Goal: Task Accomplishment & Management: Use online tool/utility

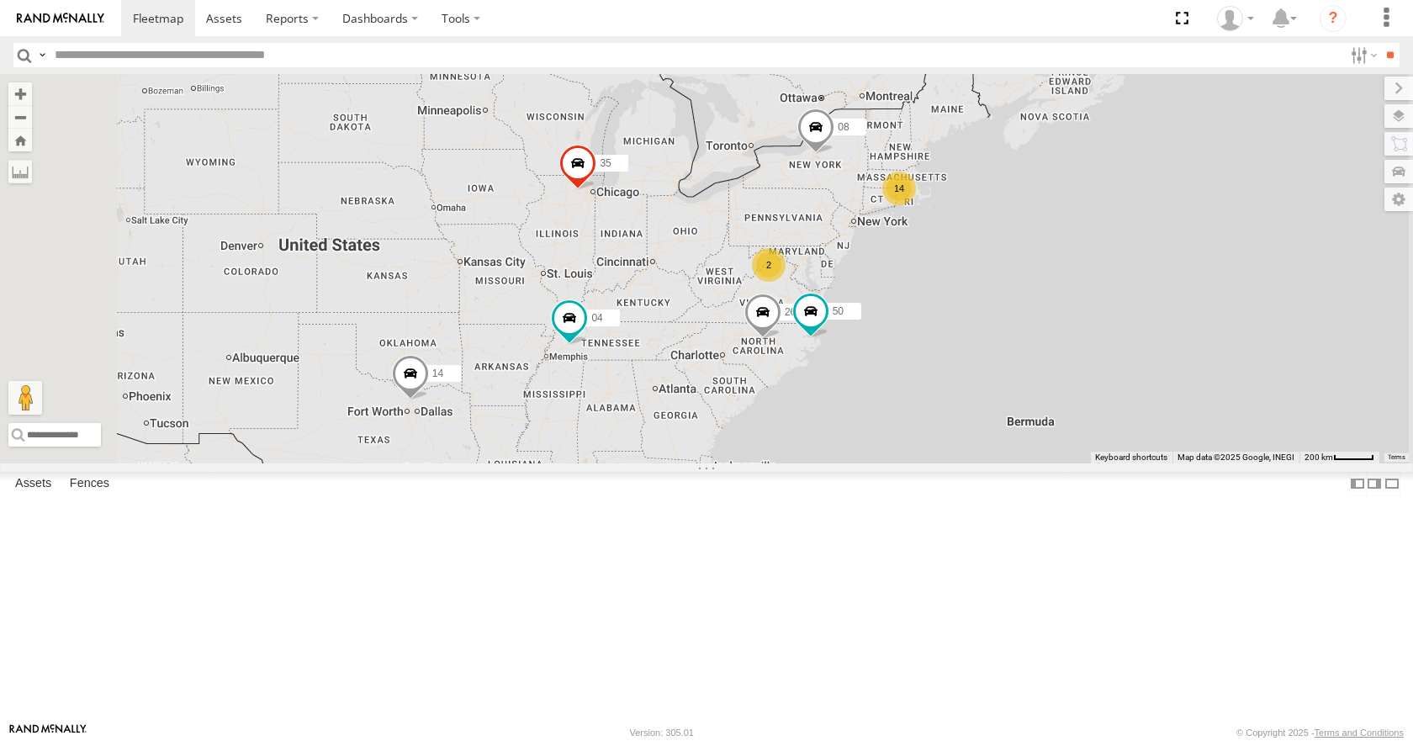
drag, startPoint x: 681, startPoint y: 376, endPoint x: 730, endPoint y: 359, distance: 52.4
click at [730, 359] on div "35 14 08 04 26 50 14 2" at bounding box center [706, 268] width 1413 height 389
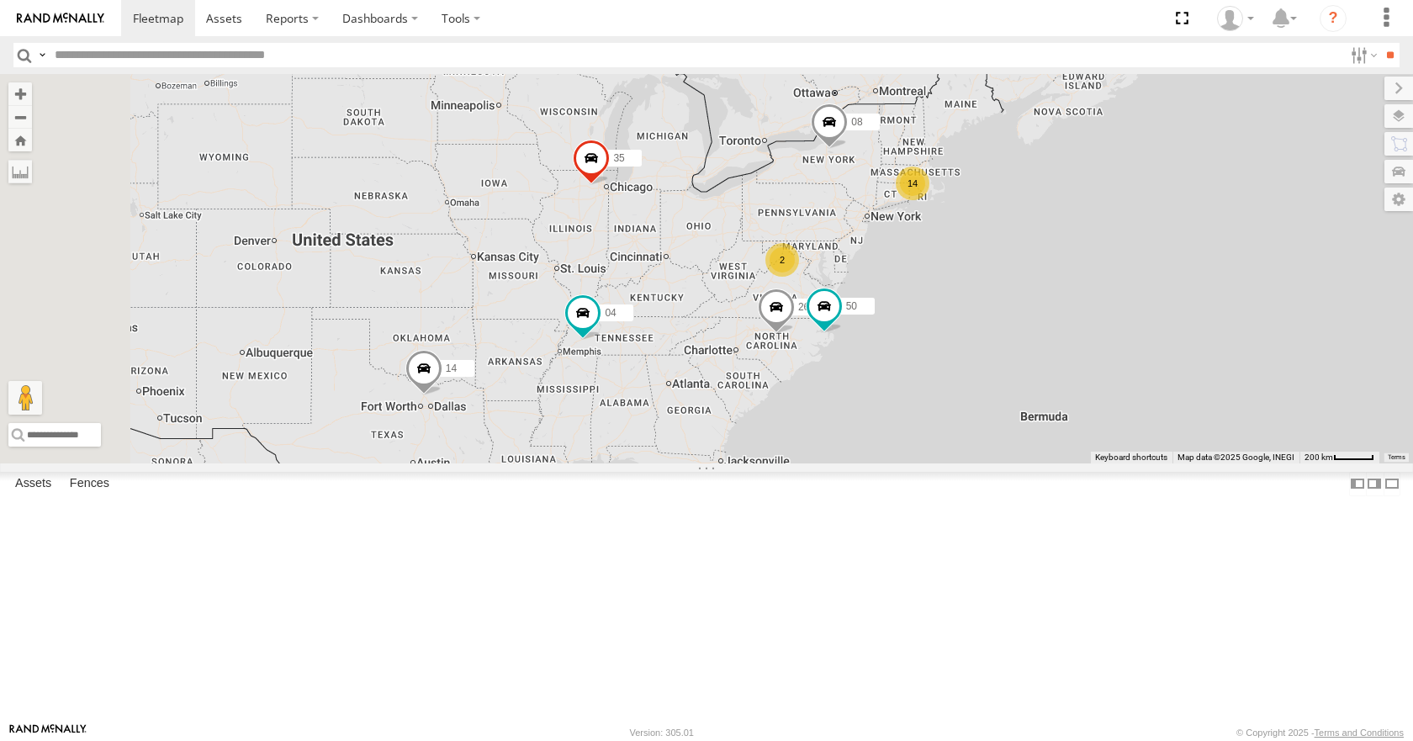
drag, startPoint x: 711, startPoint y: 362, endPoint x: 754, endPoint y: 348, distance: 45.0
click at [754, 348] on div "35 14 08 04 26 50 14 2" at bounding box center [706, 268] width 1413 height 389
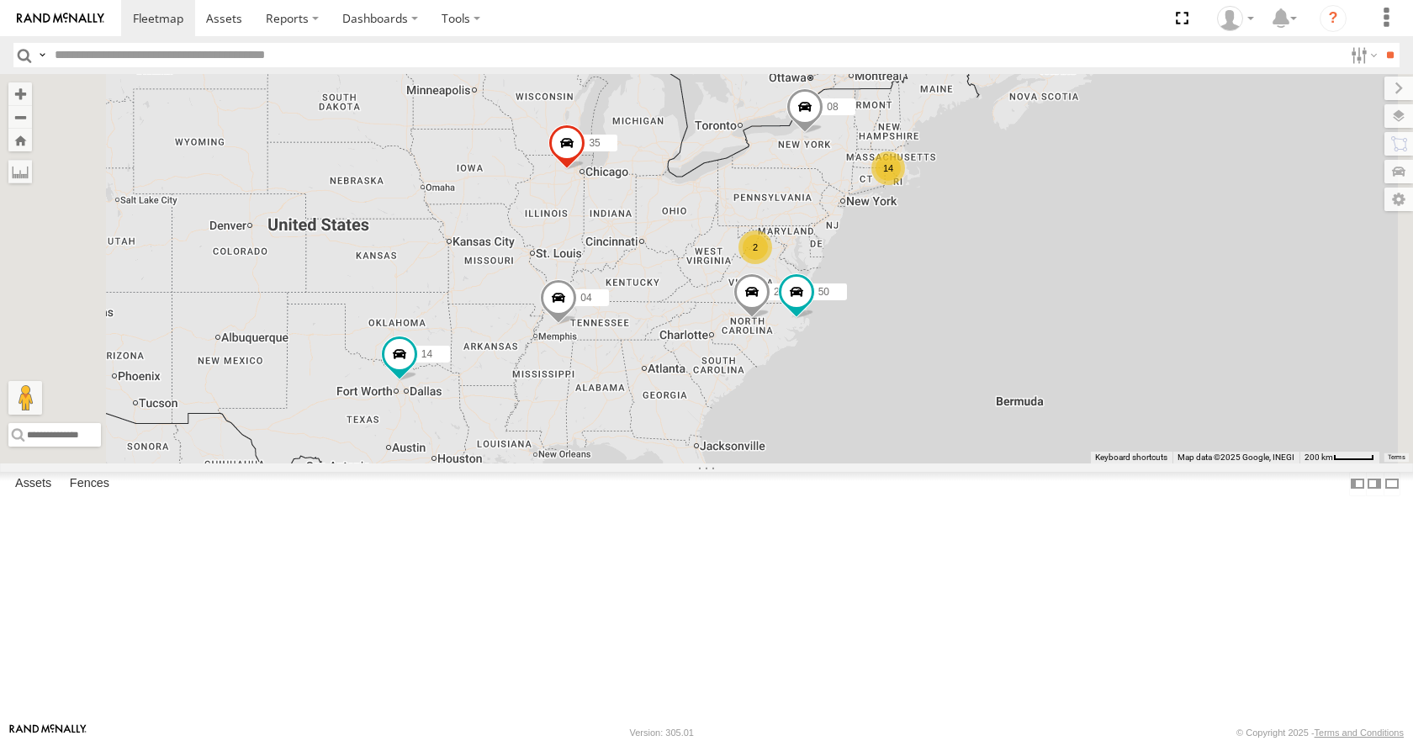
drag, startPoint x: 1023, startPoint y: 294, endPoint x: 966, endPoint y: 284, distance: 58.2
click at [966, 284] on div "14 35 14 08 04 2 26 50" at bounding box center [706, 268] width 1413 height 389
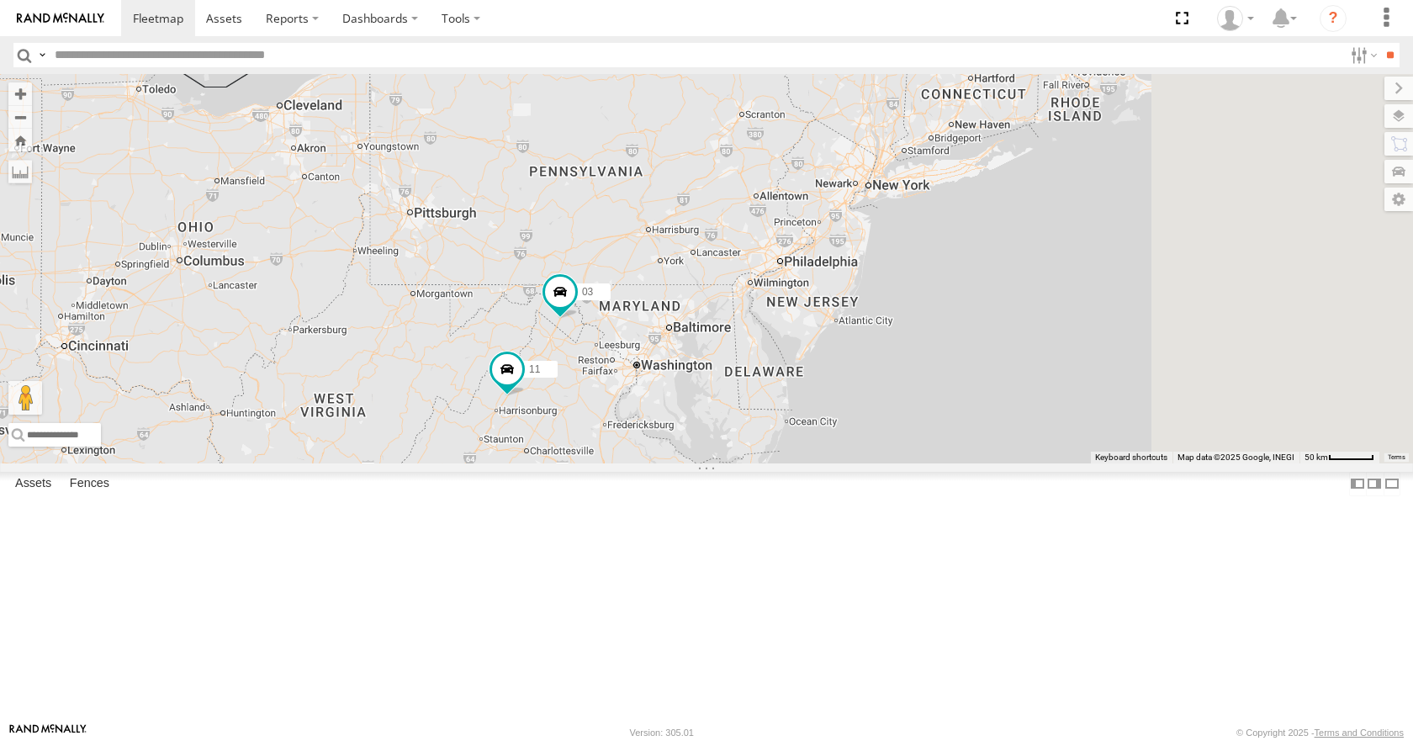
drag, startPoint x: 1144, startPoint y: 325, endPoint x: 898, endPoint y: 376, distance: 251.8
click at [898, 376] on div "08 12 05 11 03" at bounding box center [706, 268] width 1413 height 389
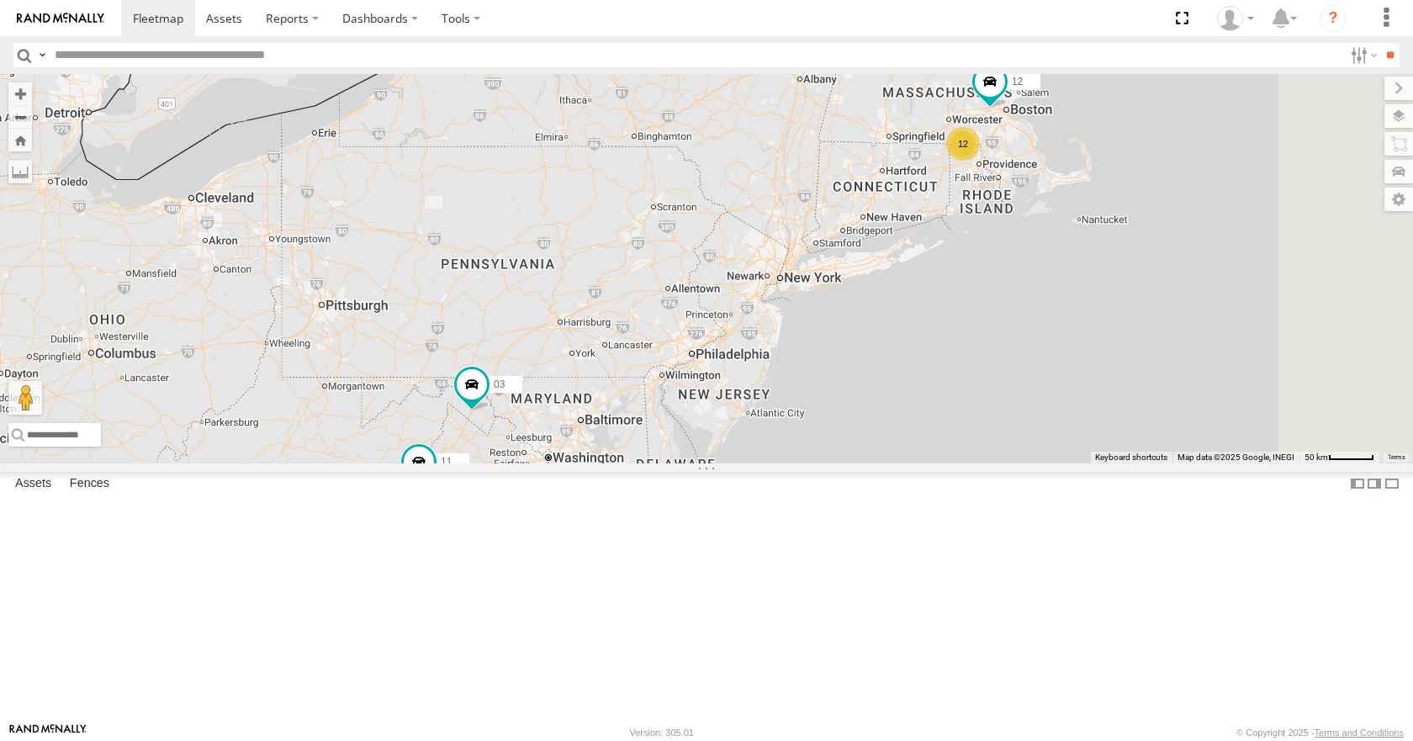
drag, startPoint x: 898, startPoint y: 376, endPoint x: 831, endPoint y: 469, distance: 113.9
click at [831, 463] on div "08 12 05 11 03 12" at bounding box center [706, 268] width 1413 height 389
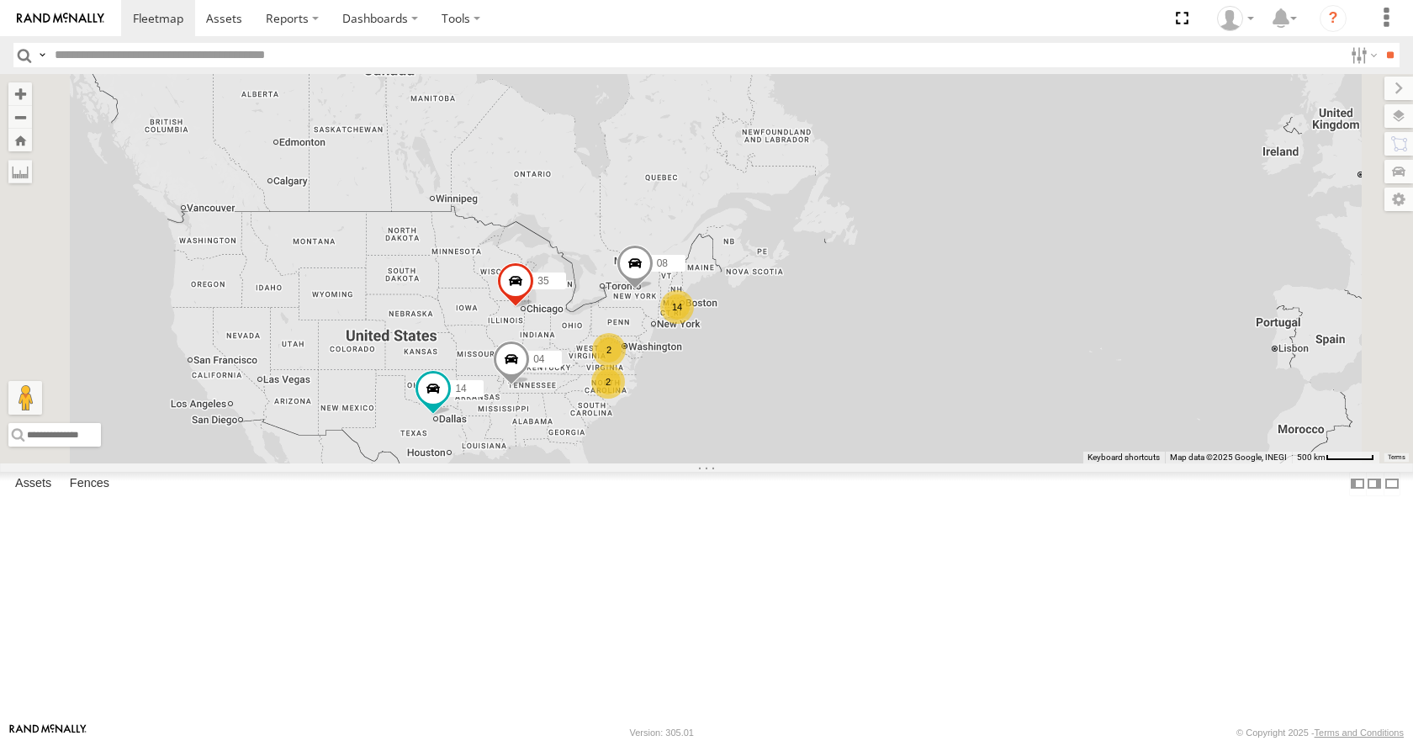
drag, startPoint x: 718, startPoint y: 462, endPoint x: 762, endPoint y: 438, distance: 50.4
click at [762, 438] on div "08 35 14 04 14 2 2" at bounding box center [706, 268] width 1413 height 389
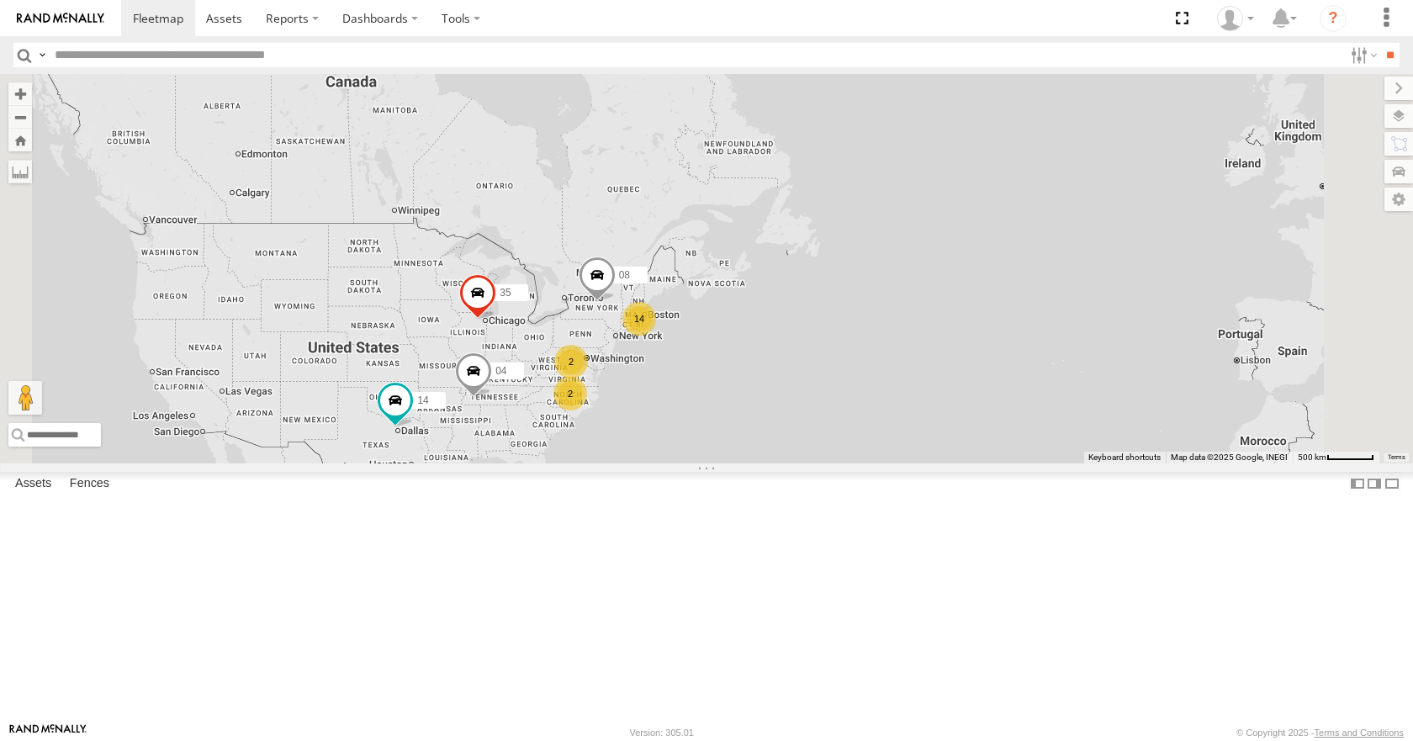
drag, startPoint x: 765, startPoint y: 438, endPoint x: 721, endPoint y: 451, distance: 45.5
click at [721, 451] on div "08 35 14 04 14 2 2" at bounding box center [706, 268] width 1413 height 389
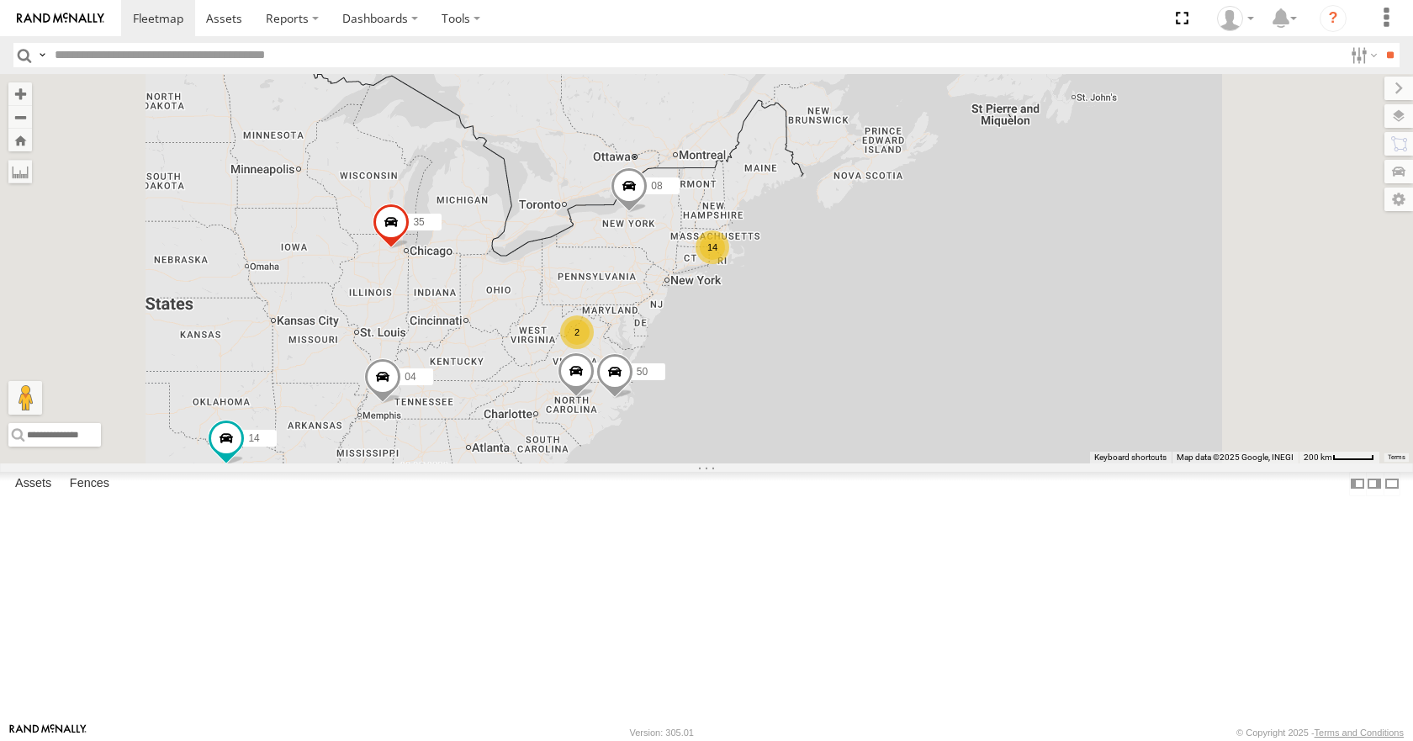
drag, startPoint x: 941, startPoint y: 339, endPoint x: 886, endPoint y: 354, distance: 57.6
click at [886, 354] on div "08 35 14 04 26 50 14 2" at bounding box center [706, 268] width 1413 height 389
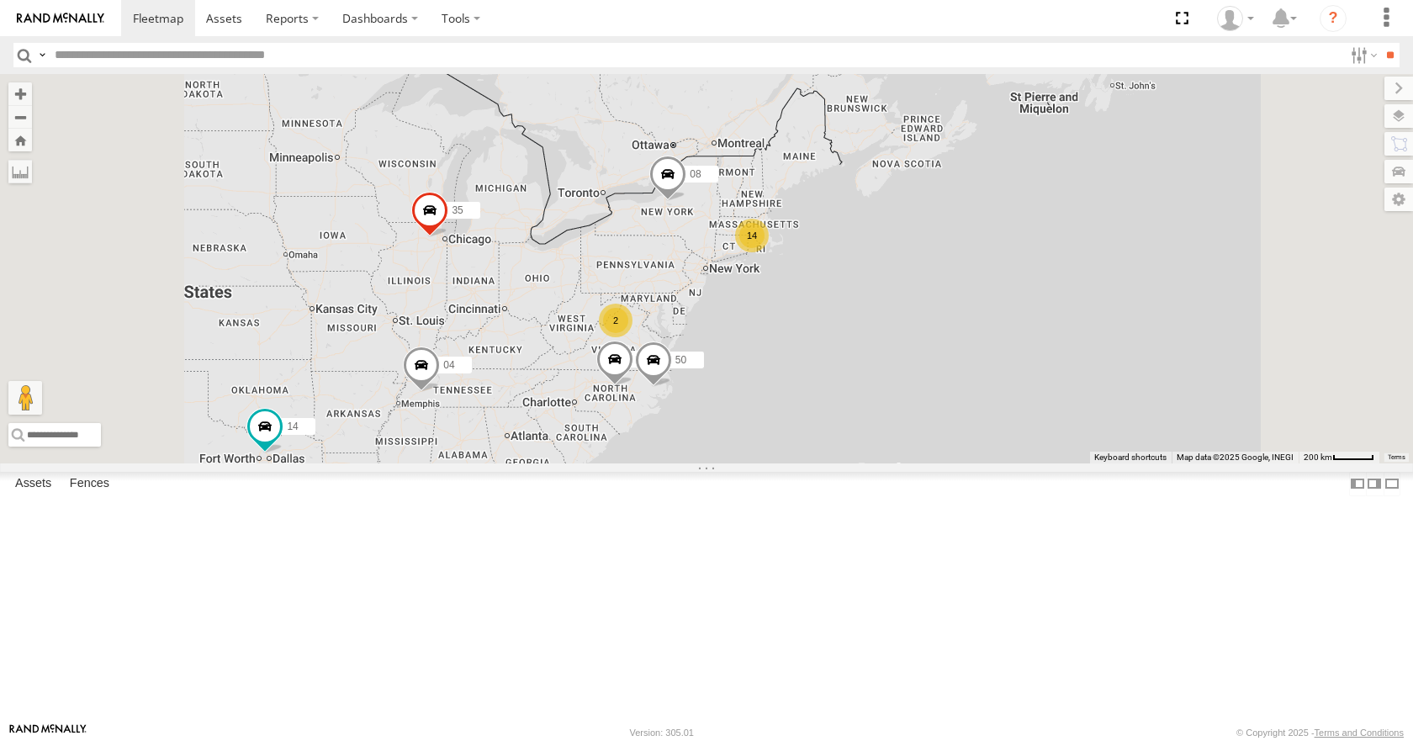
drag, startPoint x: 886, startPoint y: 354, endPoint x: 927, endPoint y: 342, distance: 42.9
click at [927, 342] on div "08 35 14 04 26 50 14 2" at bounding box center [706, 268] width 1413 height 389
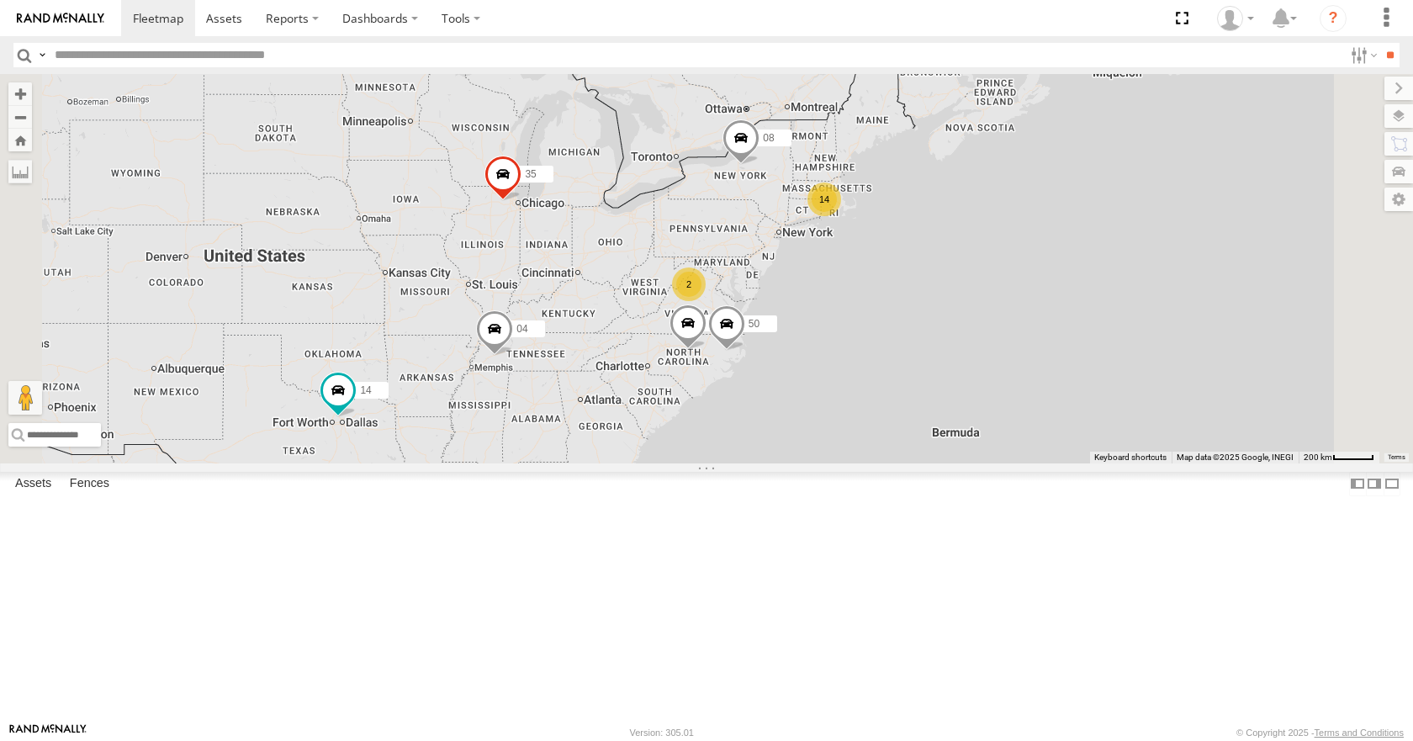
drag, startPoint x: 882, startPoint y: 377, endPoint x: 957, endPoint y: 341, distance: 83.2
click at [957, 341] on div "08 35 14 04 26 50 14 2" at bounding box center [706, 268] width 1413 height 389
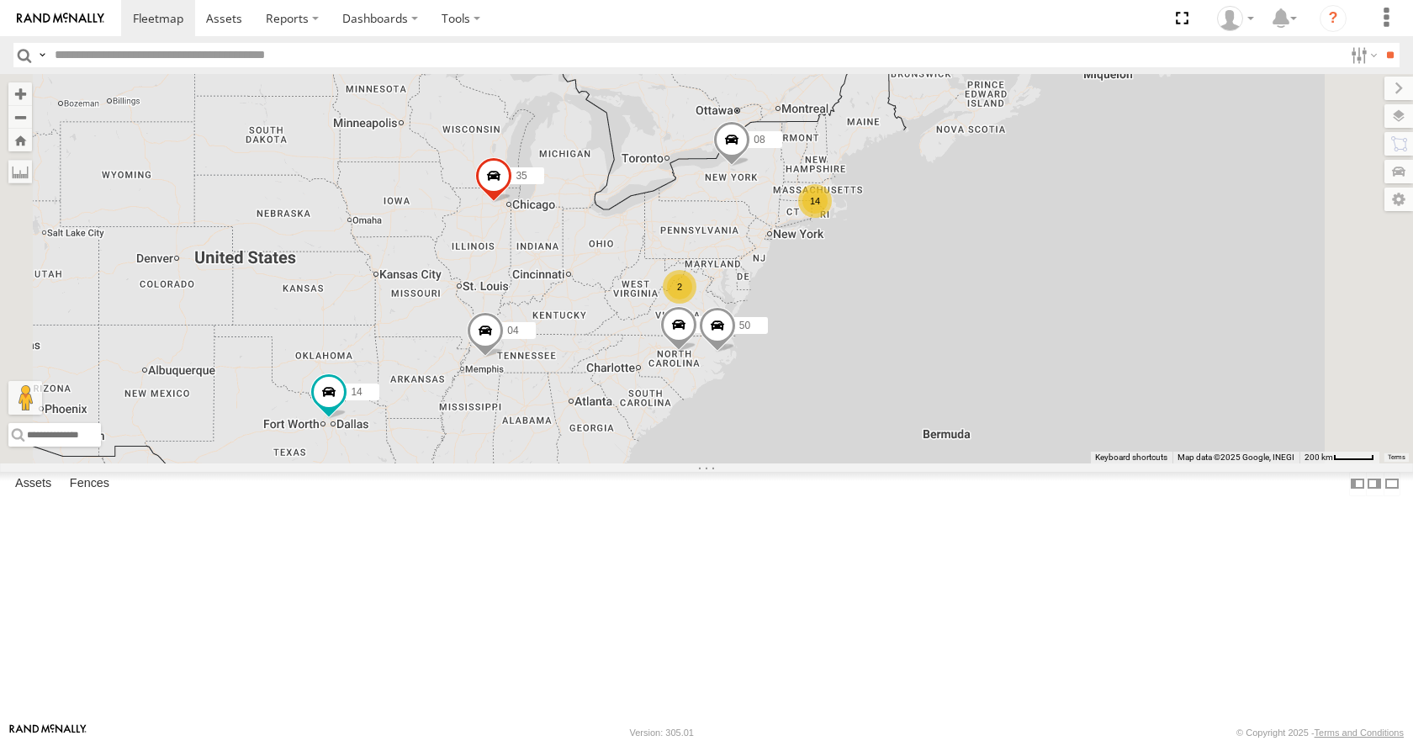
drag, startPoint x: 956, startPoint y: 325, endPoint x: 944, endPoint y: 326, distance: 11.8
click at [944, 326] on div "08 35 14 04 26 50 14 2" at bounding box center [706, 268] width 1413 height 389
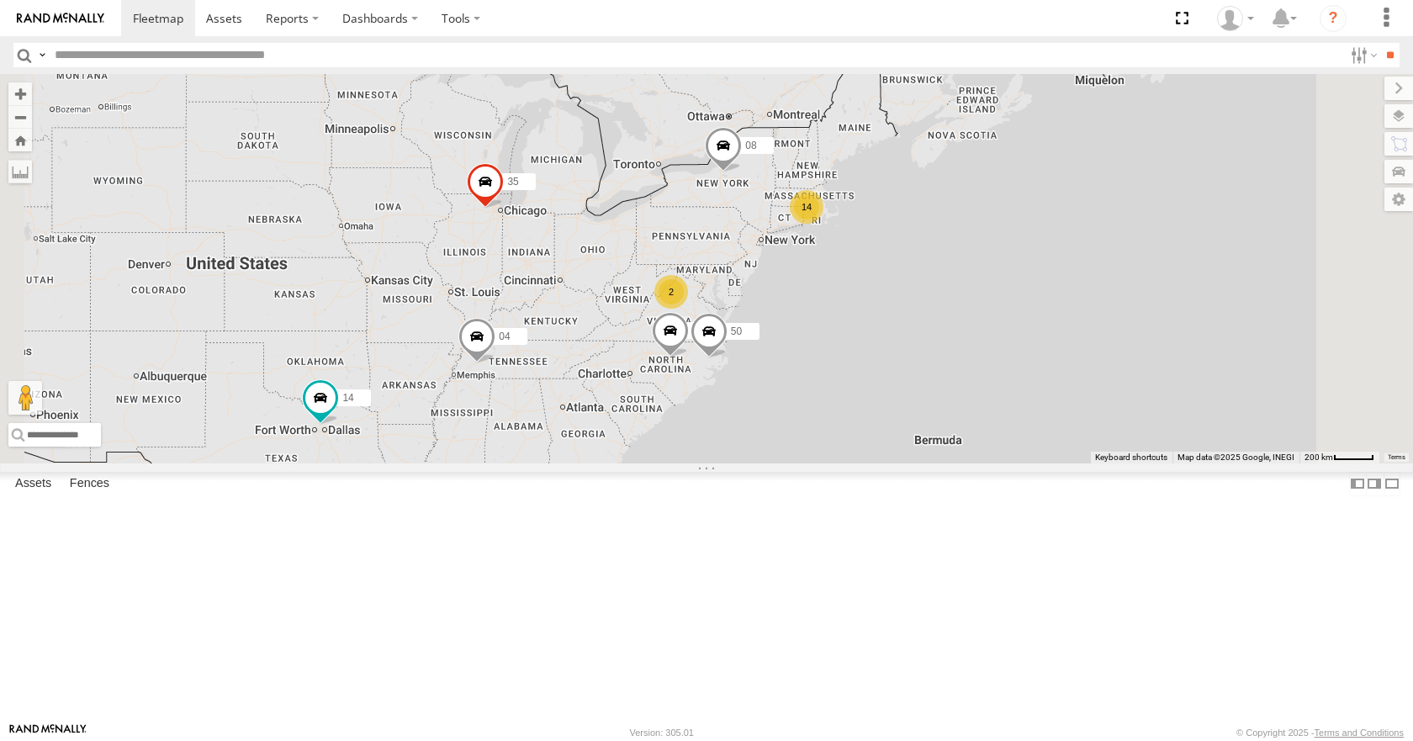
drag, startPoint x: 944, startPoint y: 326, endPoint x: 931, endPoint y: 333, distance: 14.7
click at [931, 333] on div "08 35 14 04 26 50 14 2" at bounding box center [706, 268] width 1413 height 389
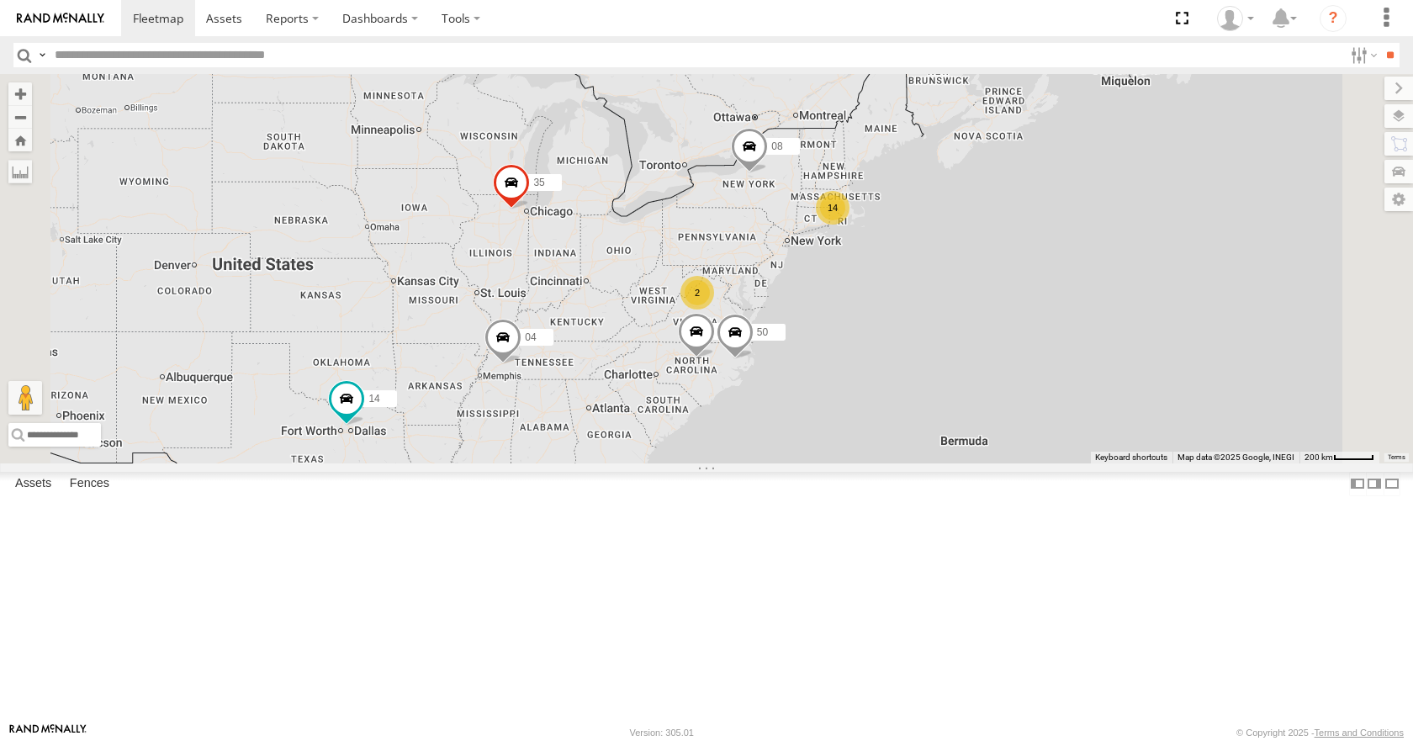
drag, startPoint x: 946, startPoint y: 336, endPoint x: 974, endPoint y: 337, distance: 28.6
click at [974, 337] on div "08 35 14 04 26 50 14 2" at bounding box center [706, 268] width 1413 height 389
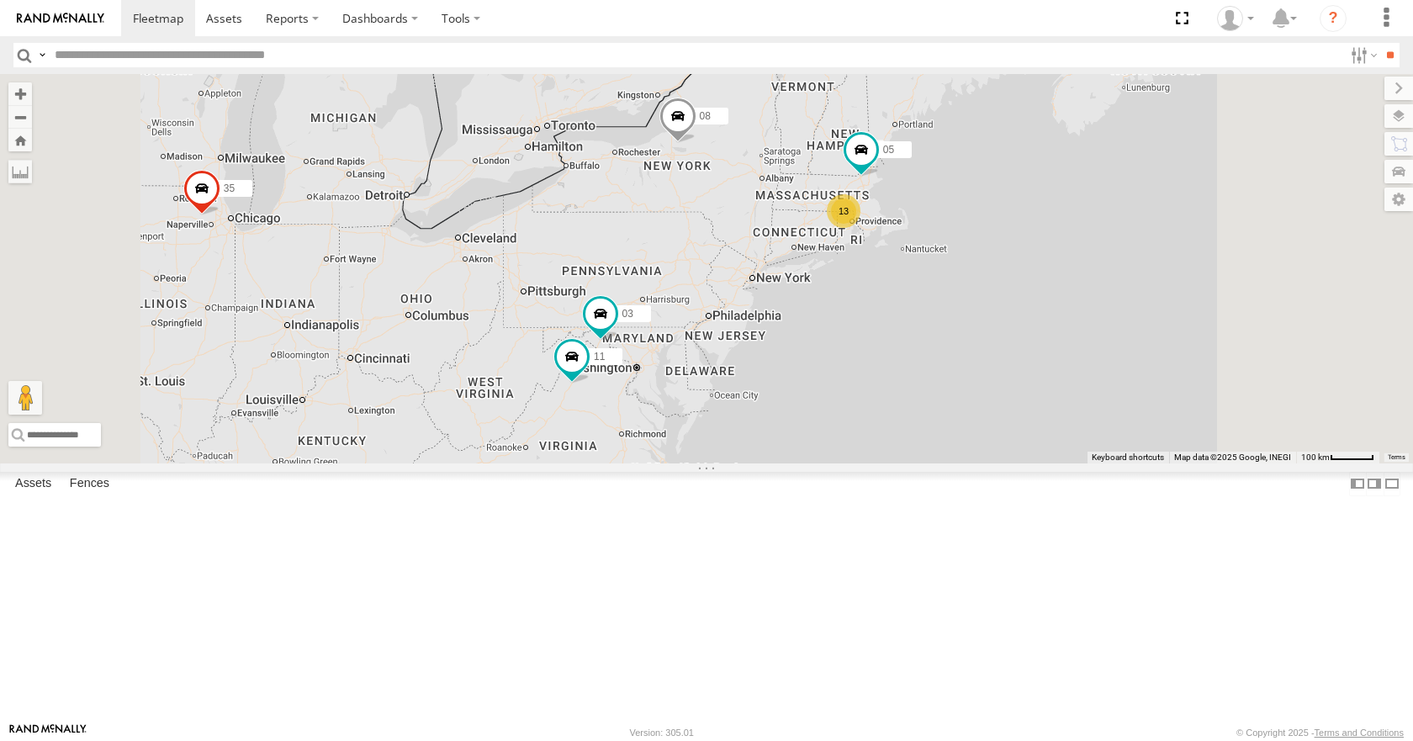
drag, startPoint x: 904, startPoint y: 330, endPoint x: 900, endPoint y: 406, distance: 75.8
click at [900, 406] on div "08 35 14 04 26 50 13 05 11 03" at bounding box center [706, 268] width 1413 height 389
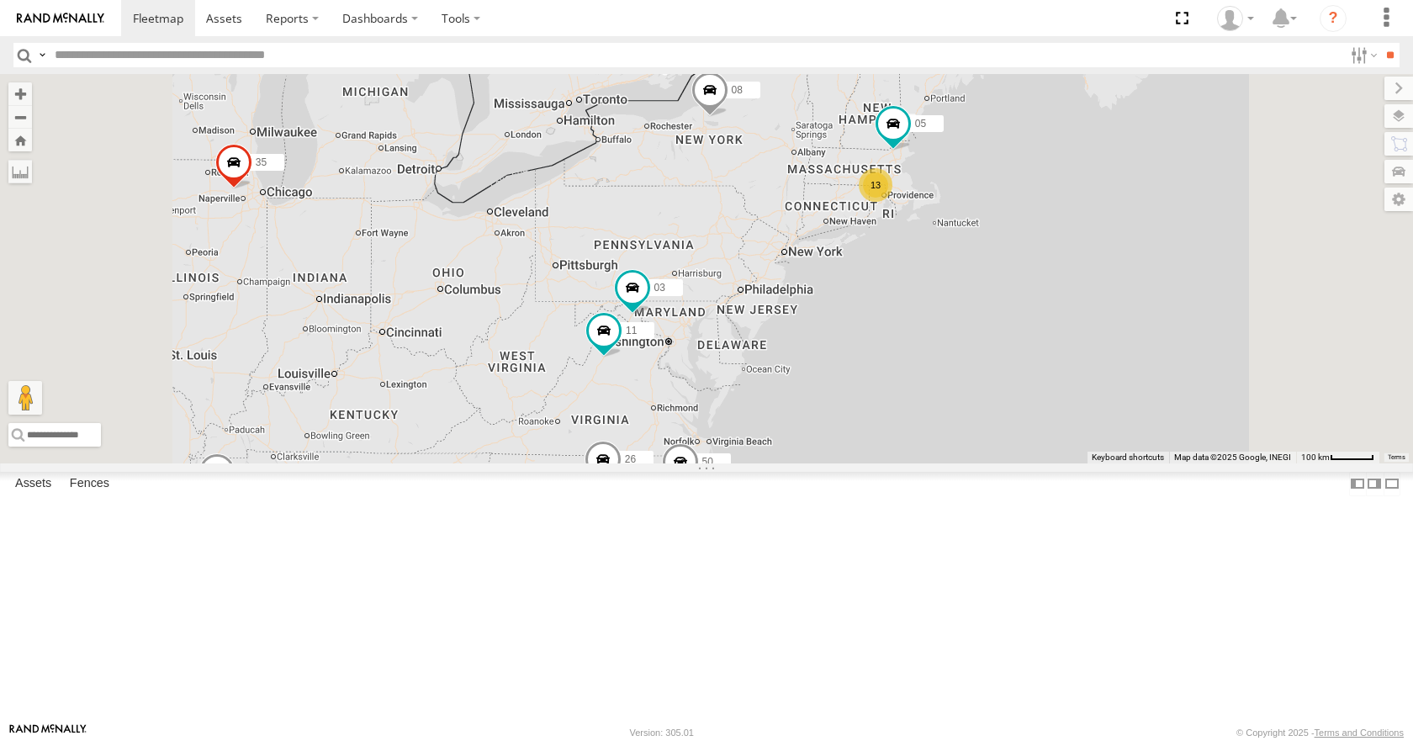
drag, startPoint x: 916, startPoint y: 381, endPoint x: 954, endPoint y: 353, distance: 47.0
click at [954, 353] on div "08 35 14 04 26 50 13 05 11 03" at bounding box center [706, 268] width 1413 height 389
click at [947, 307] on div "08 35 14 04 26 50 13 05 11 03" at bounding box center [706, 268] width 1413 height 389
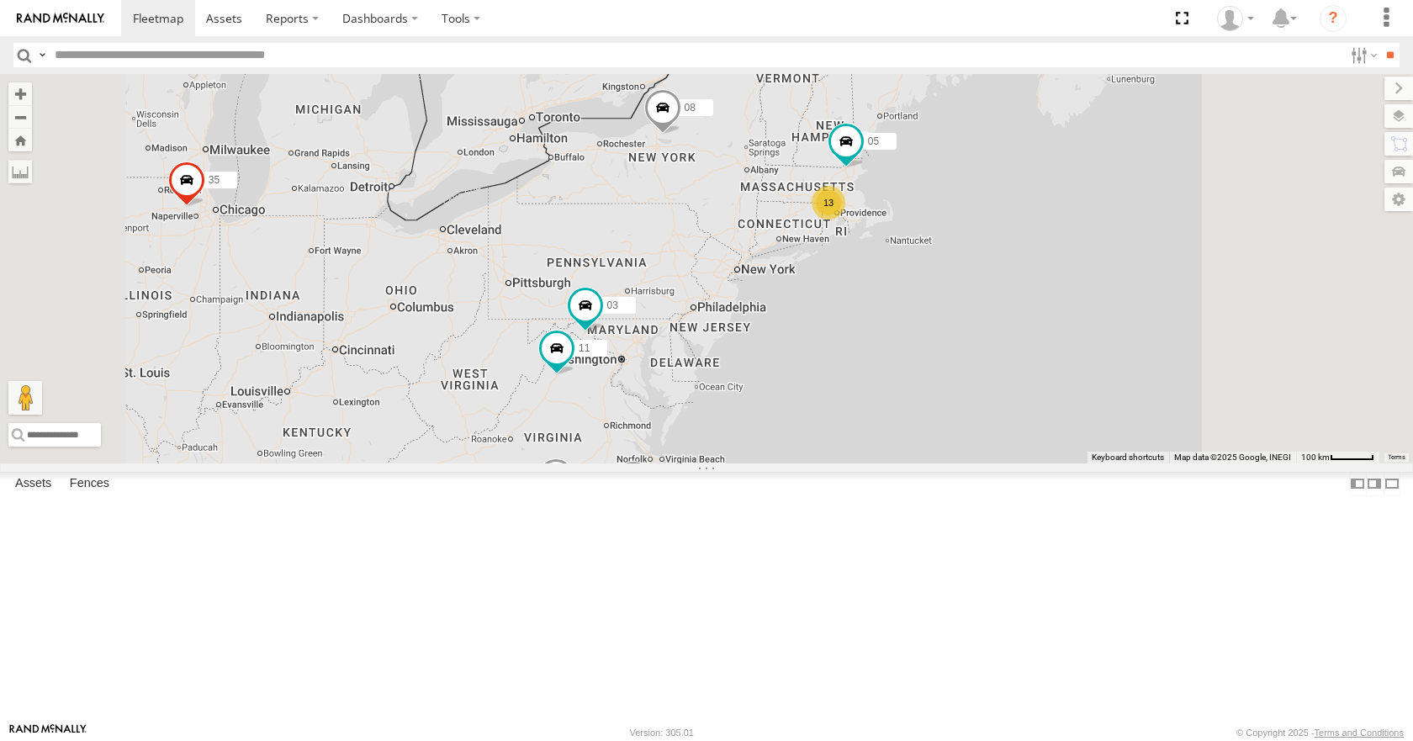
drag, startPoint x: 938, startPoint y: 300, endPoint x: 888, endPoint y: 316, distance: 52.2
click at [888, 316] on div "08 35 14 04 26 50 13 05 11 03" at bounding box center [706, 268] width 1413 height 389
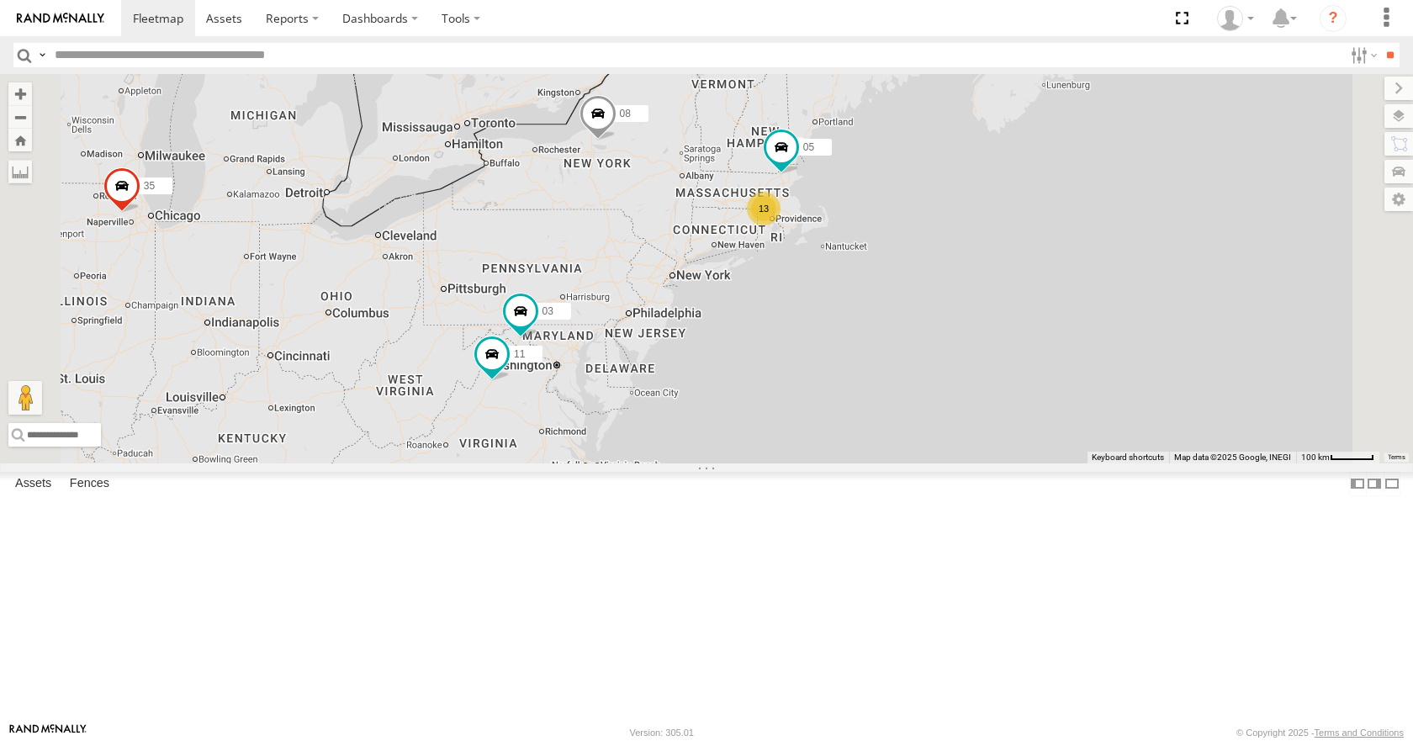
drag, startPoint x: 873, startPoint y: 316, endPoint x: 802, endPoint y: 322, distance: 71.8
click at [802, 322] on div "08 35 14 04 26 50 13 05 11 03" at bounding box center [706, 268] width 1413 height 389
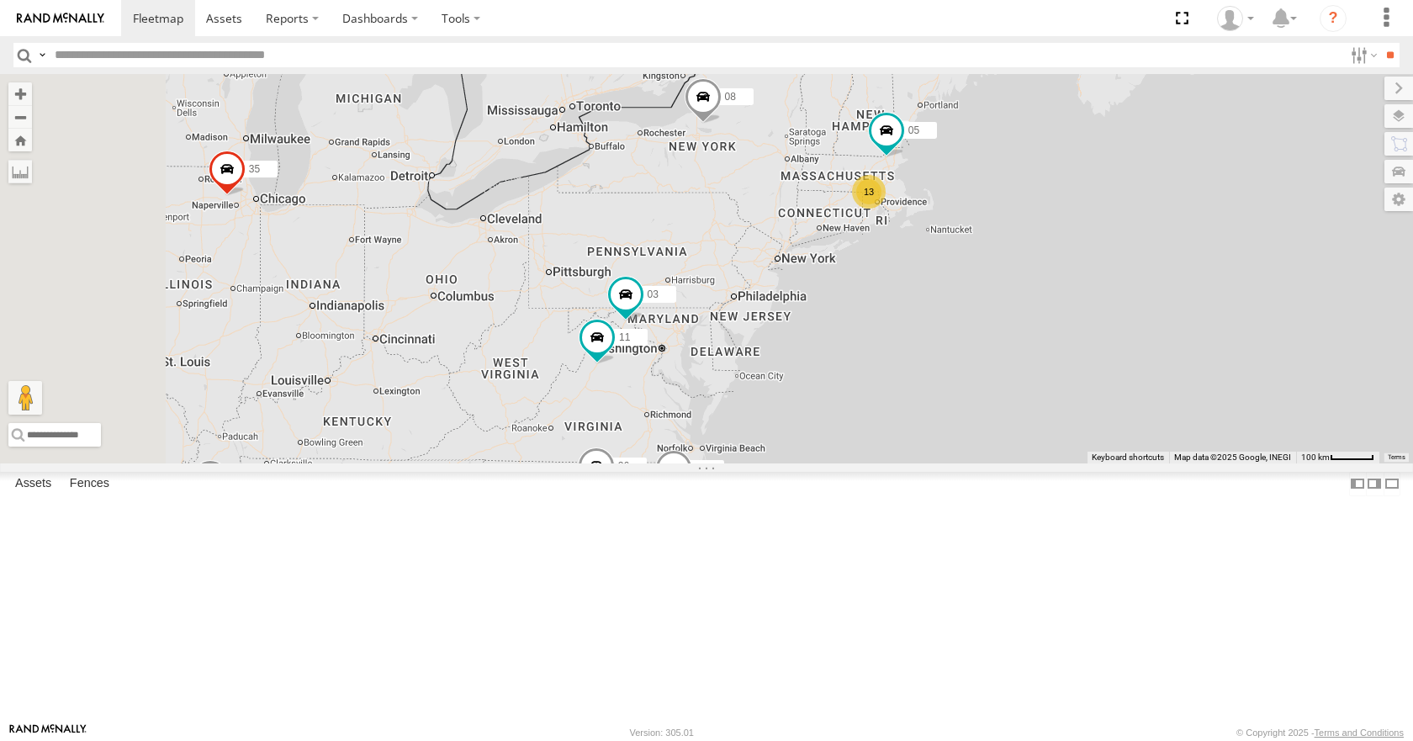
drag, startPoint x: 796, startPoint y: 324, endPoint x: 931, endPoint y: 304, distance: 136.1
click at [931, 304] on div "08 35 14 04 26 50 13 05 11 03" at bounding box center [706, 268] width 1413 height 389
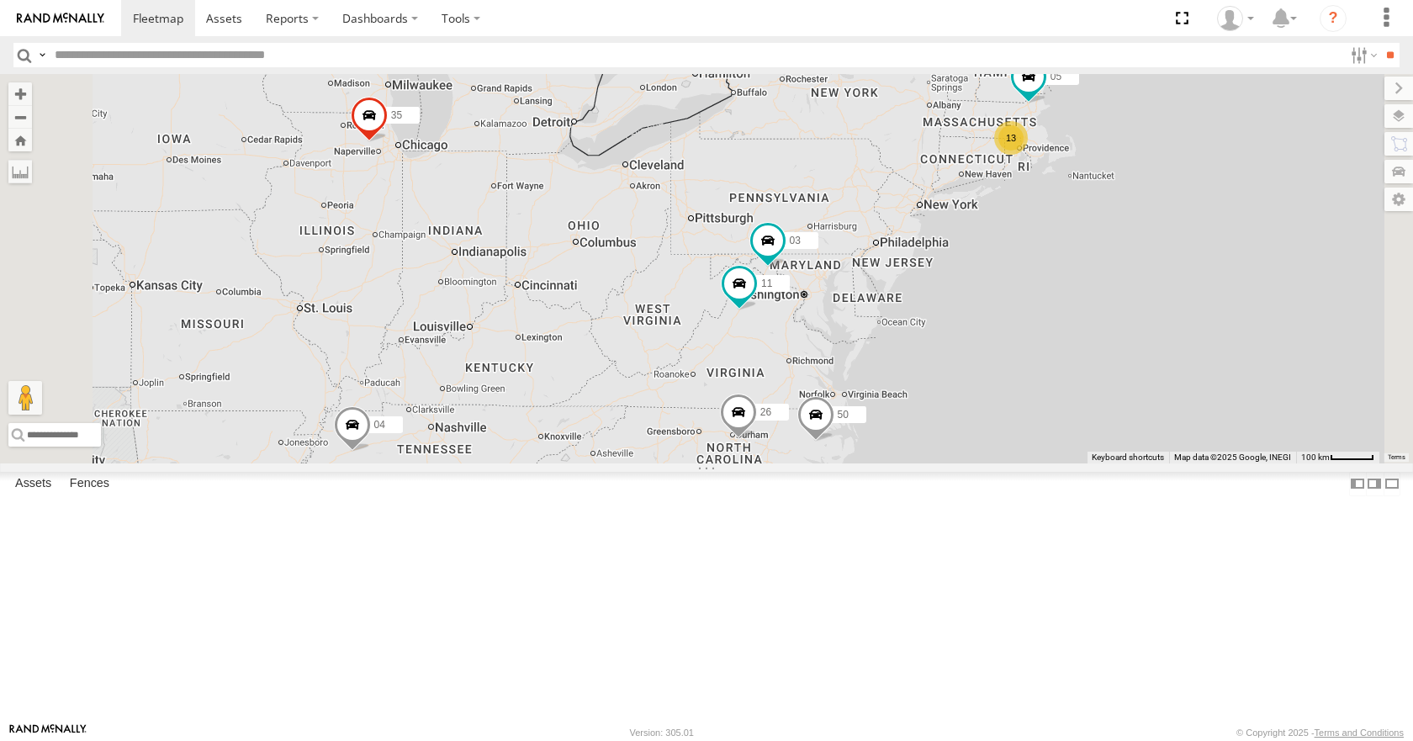
drag, startPoint x: 728, startPoint y: 382, endPoint x: 843, endPoint y: 319, distance: 131.4
click at [843, 319] on div "08 35 14 04 26 50 13 05 11 03" at bounding box center [706, 268] width 1413 height 389
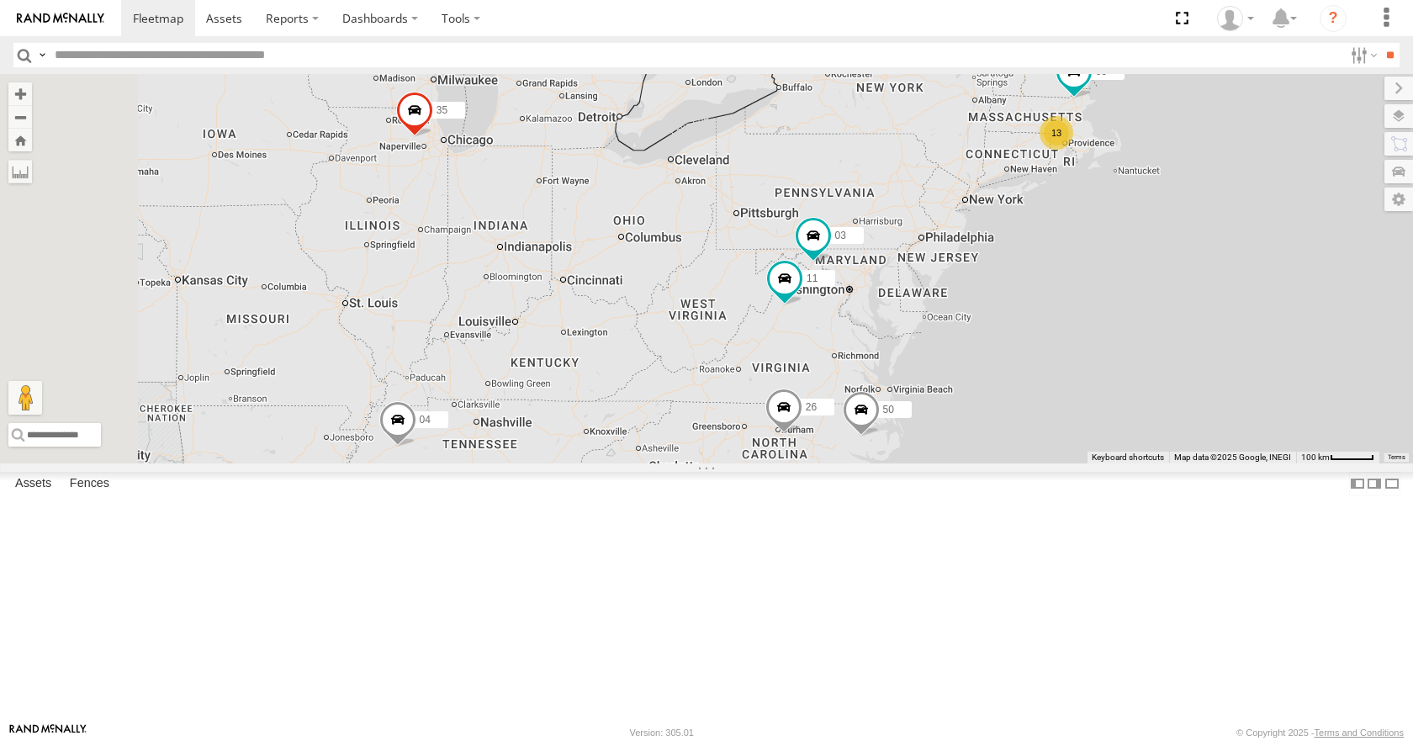
drag, startPoint x: 836, startPoint y: 369, endPoint x: 885, endPoint y: 365, distance: 49.0
click at [885, 365] on div "08 35 14 04 26 50 13 05 11 03" at bounding box center [706, 268] width 1413 height 389
